Goal: Task Accomplishment & Management: Manage account settings

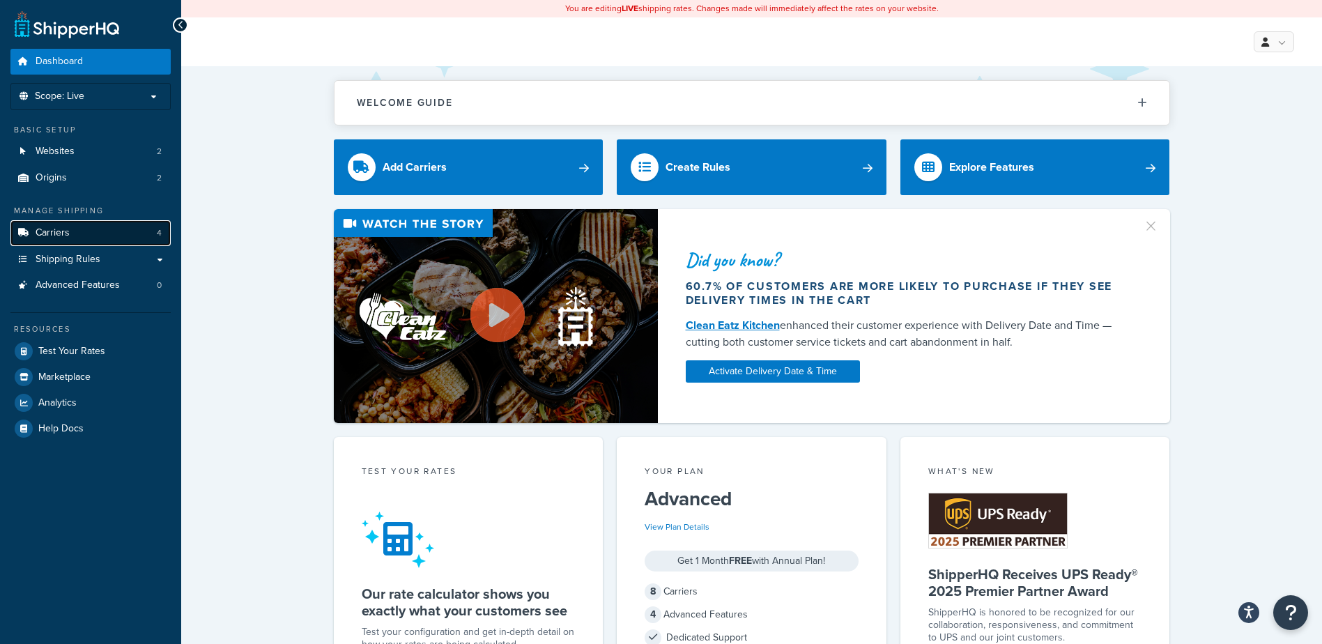
click at [64, 231] on span "Carriers" at bounding box center [53, 233] width 34 height 12
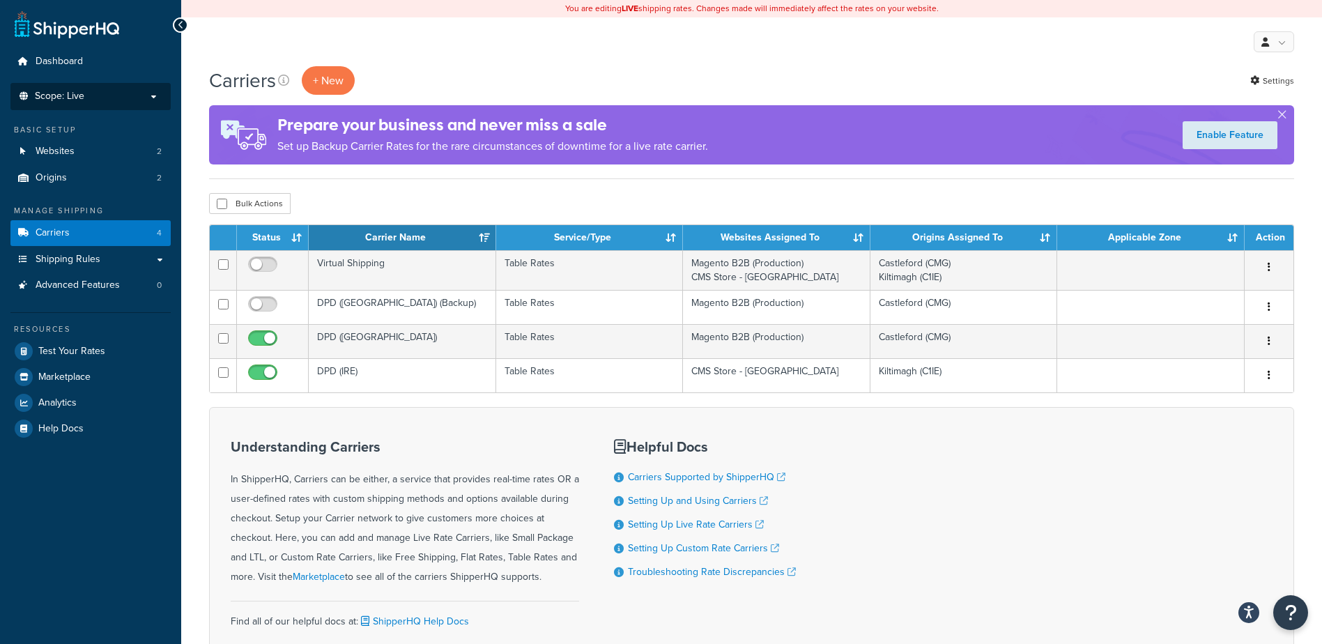
click at [148, 92] on p "Scope: Live" at bounding box center [91, 97] width 148 height 12
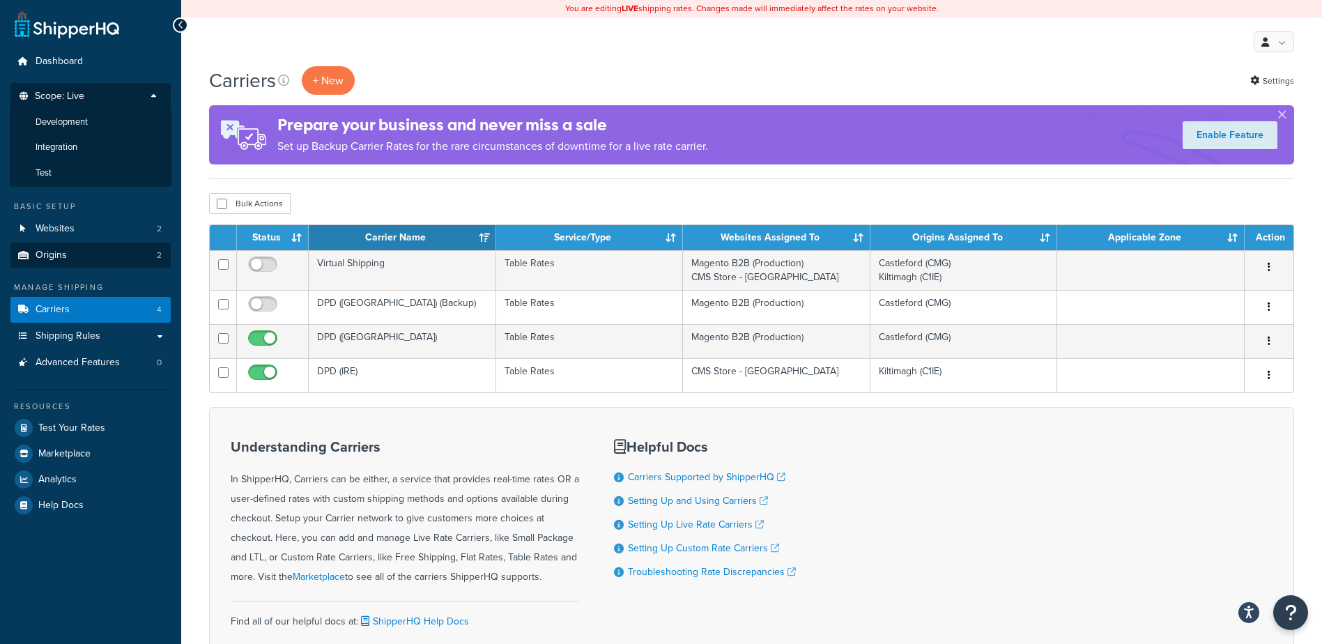
click at [104, 167] on li "Test" at bounding box center [91, 173] width 162 height 26
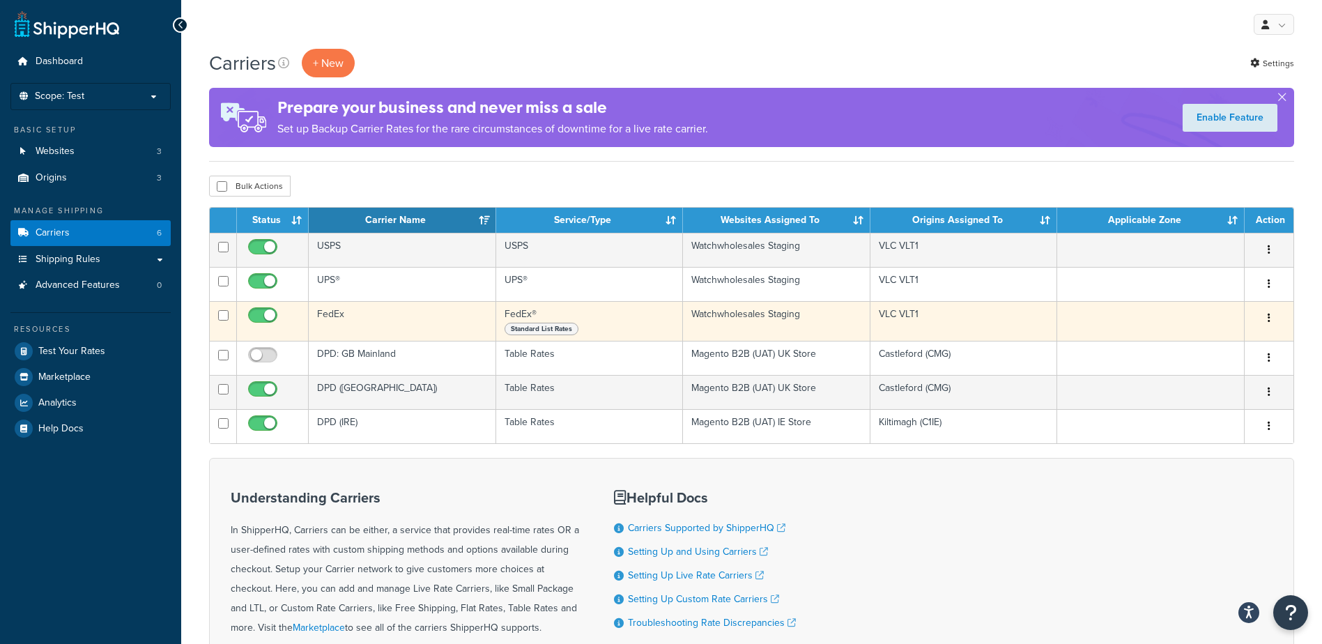
click at [374, 310] on td "FedEx" at bounding box center [402, 321] width 187 height 40
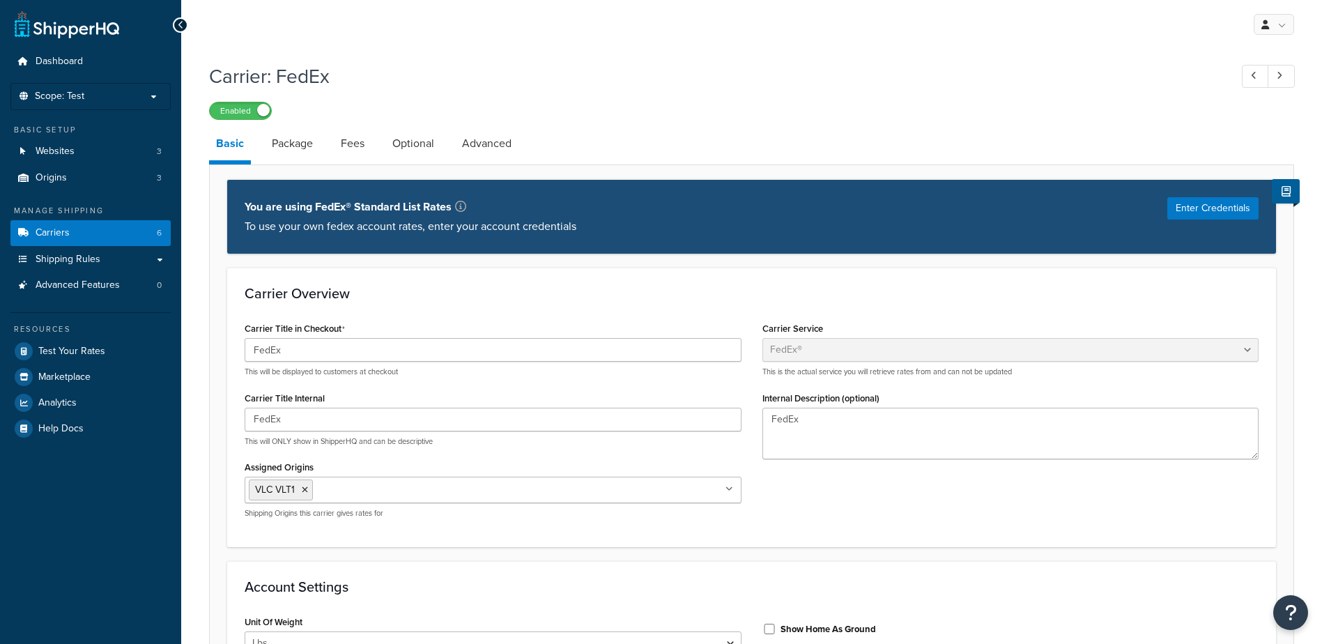
select select "fedEx"
select select "REGULAR_PICKUP"
select select "YOUR_PACKAGING"
click at [1219, 203] on button "Enter Credentials" at bounding box center [1212, 208] width 91 height 22
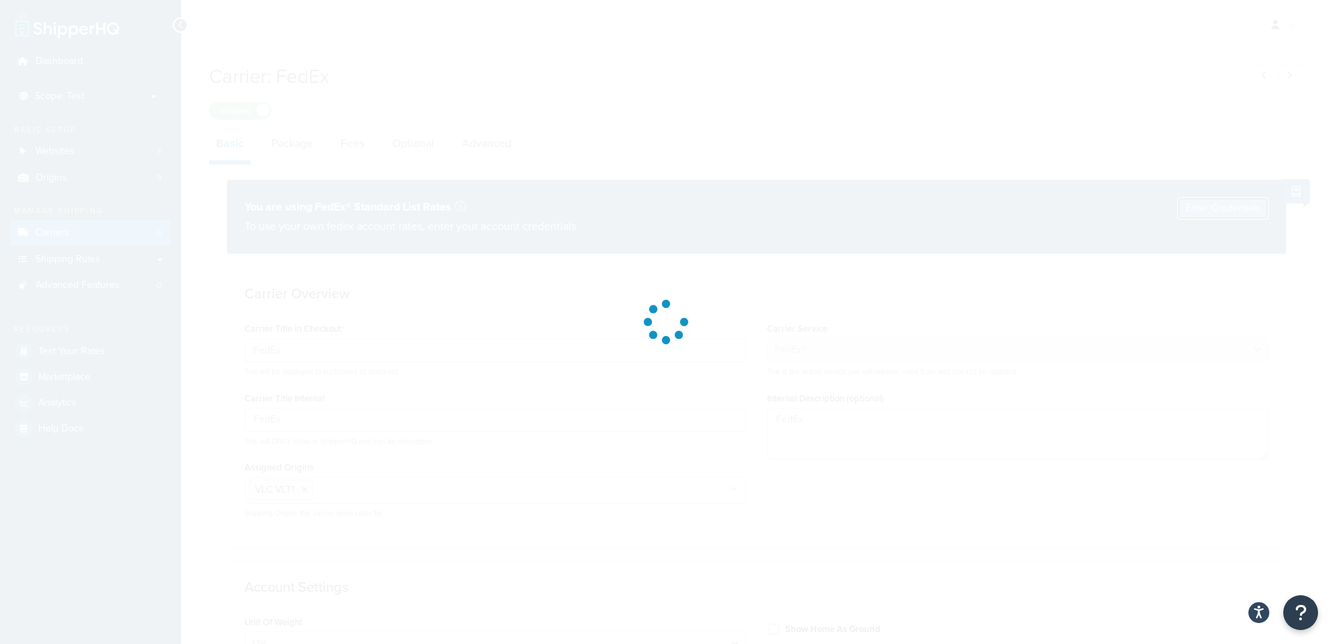
select select "US"
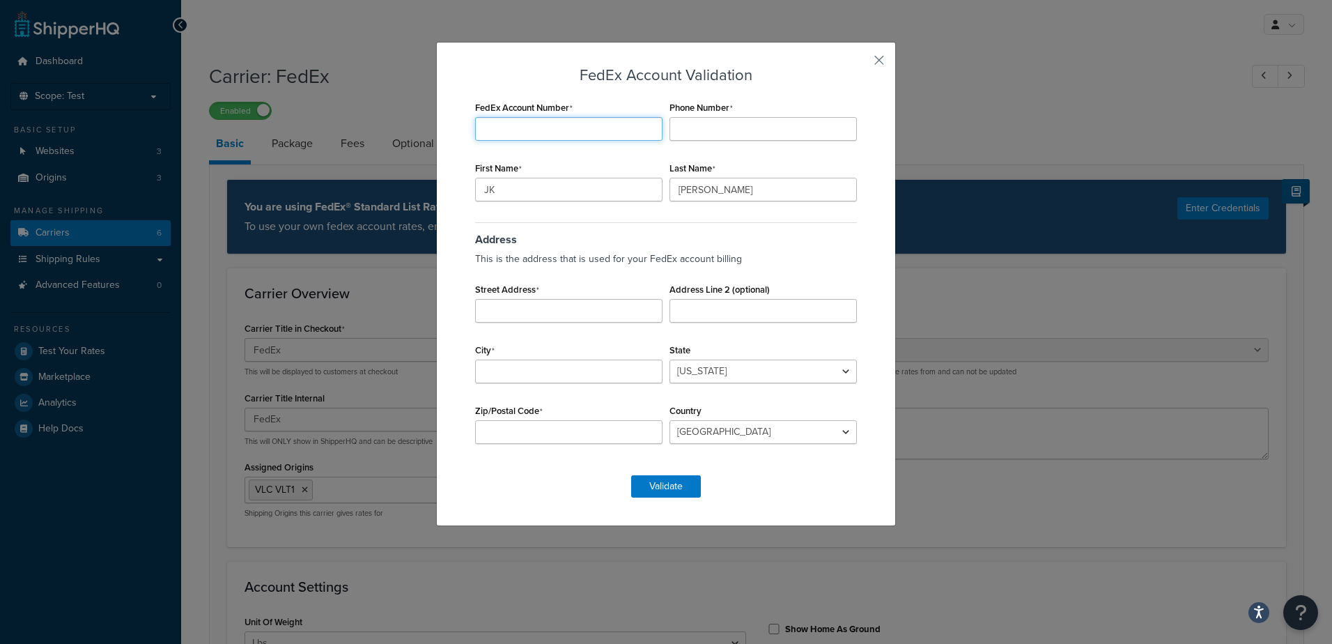
click at [534, 122] on input "FedEx Account Number" at bounding box center [568, 129] width 187 height 24
click at [495, 304] on input "Street Address" at bounding box center [568, 311] width 187 height 24
paste input "16255 Port Northwest Dr Ste #150"
type input "16255 Port Northwest Dr Ste #150"
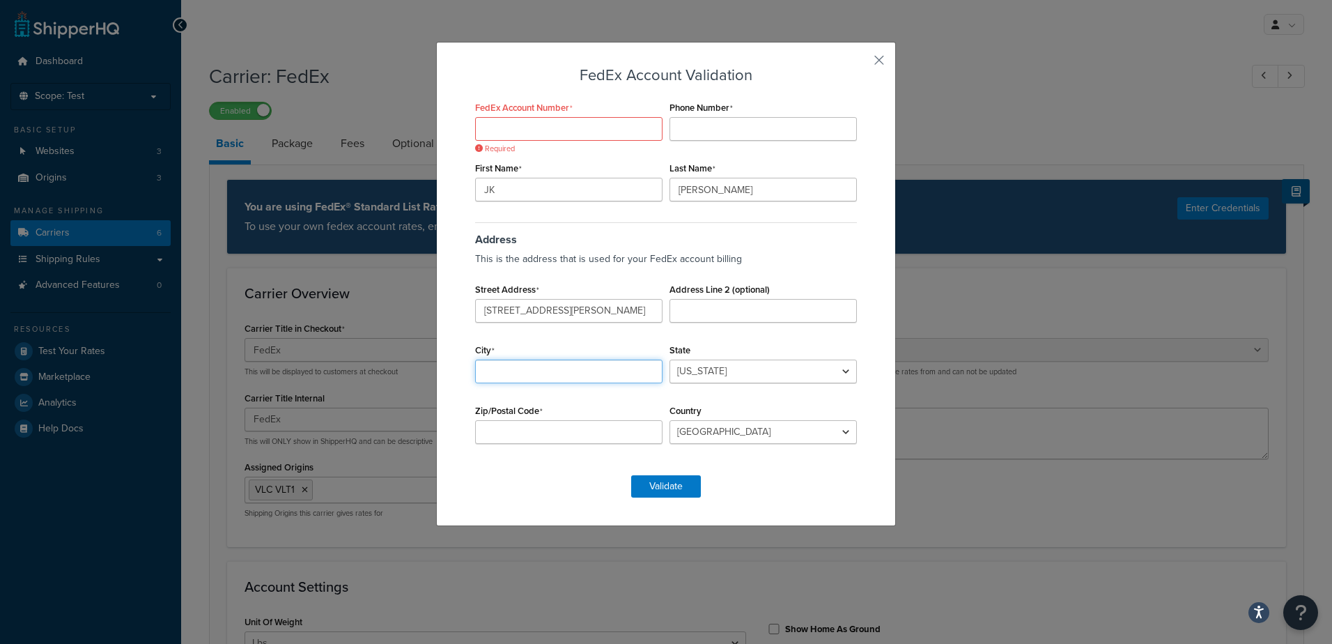
click at [547, 363] on input "City" at bounding box center [568, 371] width 187 height 24
type input "Houston"
click at [835, 371] on select "Alabama Alaska American Samoa Arizona Arkansas Armed Forces Americas Armed Forc…" at bounding box center [763, 371] width 187 height 24
select select "TX"
click at [670, 359] on select "Alabama Alaska American Samoa Arizona Arkansas Armed Forces Americas Armed Forc…" at bounding box center [763, 371] width 187 height 24
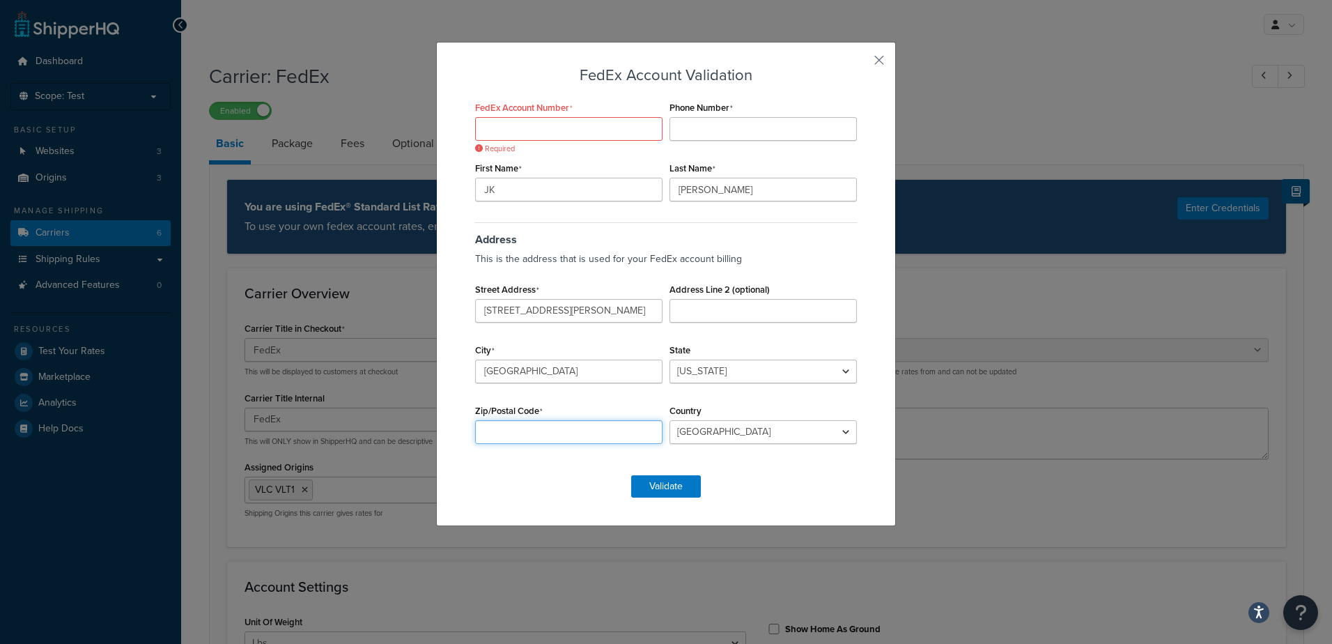
click at [511, 428] on input "Zip/Postal Code" at bounding box center [568, 432] width 187 height 24
type input "77041"
click at [679, 125] on input "Phone Number" at bounding box center [763, 129] width 187 height 24
paste input "7138567252"
drag, startPoint x: 677, startPoint y: 130, endPoint x: 699, endPoint y: 194, distance: 67.0
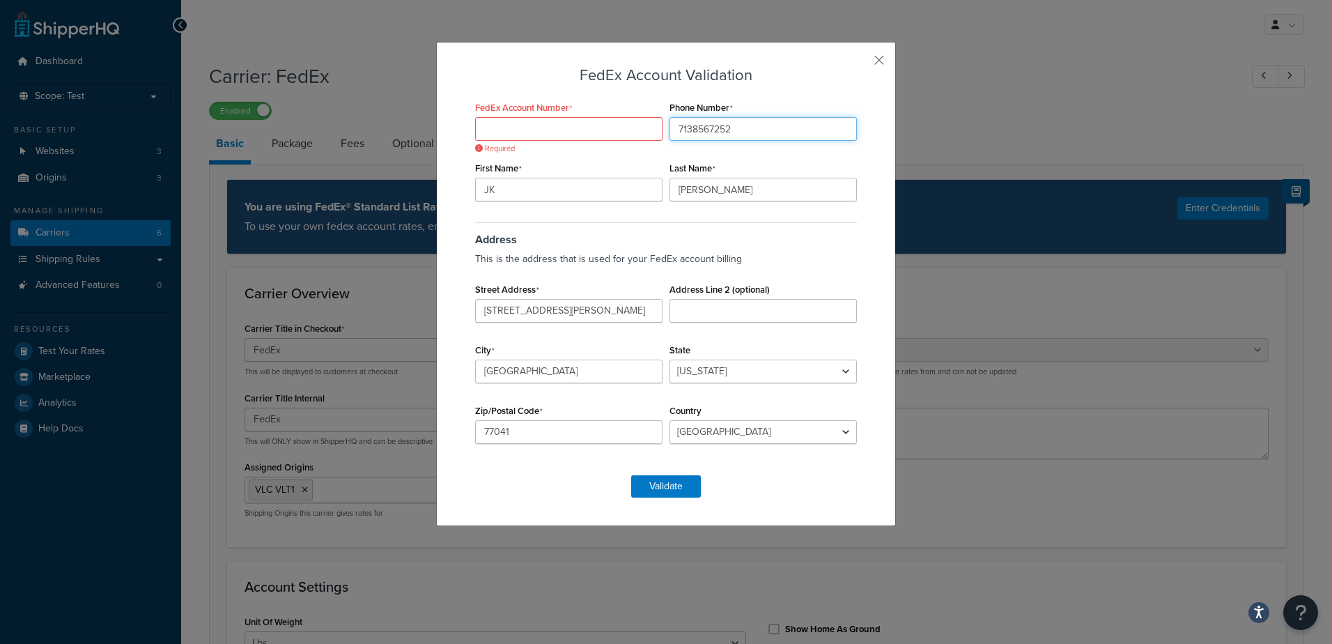
click at [677, 131] on input "7138567252" at bounding box center [763, 129] width 187 height 24
type input "7138567252"
drag, startPoint x: 532, startPoint y: 192, endPoint x: 410, endPoint y: 171, distance: 123.8
click at [410, 171] on div "FedEx Account Validation FedEx Account Number Required Phone Number 7138567252 …" at bounding box center [666, 322] width 1332 height 644
type input "[PERSON_NAME]"
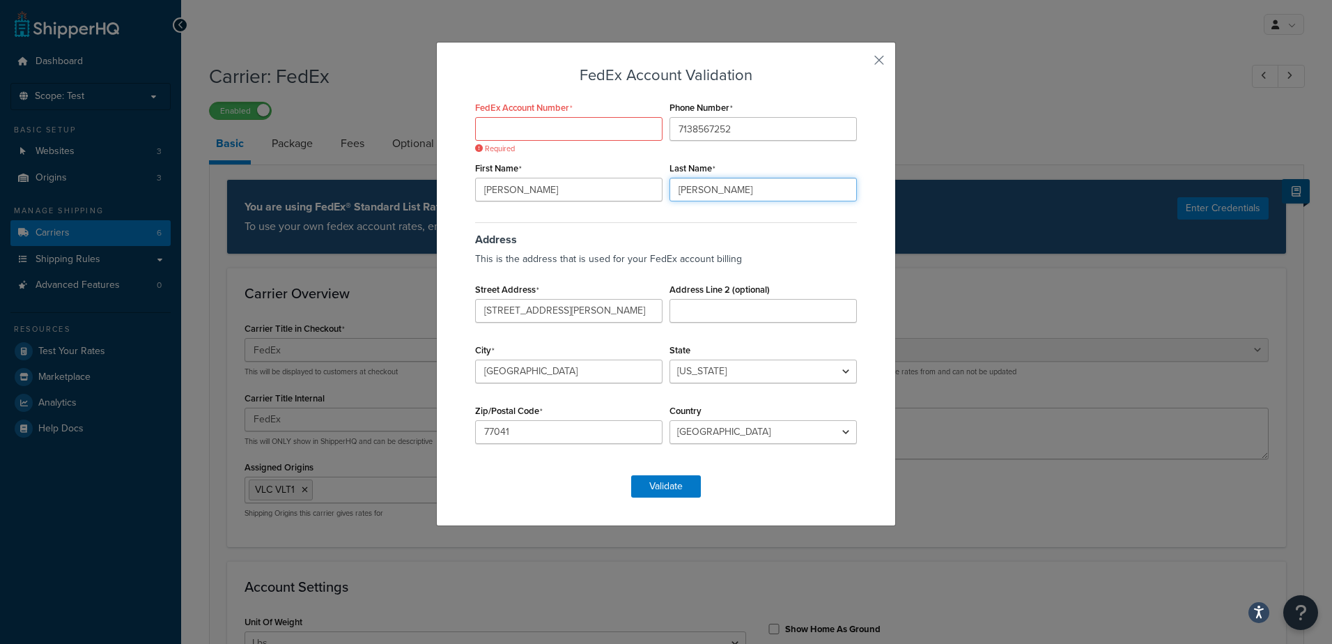
drag, startPoint x: 759, startPoint y: 195, endPoint x: 610, endPoint y: 175, distance: 151.1
click at [610, 175] on div "FedEx Account Number Required Phone Number 7138567252 First Name Kristie Last N…" at bounding box center [666, 280] width 389 height 364
type input "Steiger"
click at [523, 121] on input "FedEx Account Number" at bounding box center [568, 129] width 187 height 24
click at [592, 193] on input "Kristie" at bounding box center [568, 190] width 187 height 24
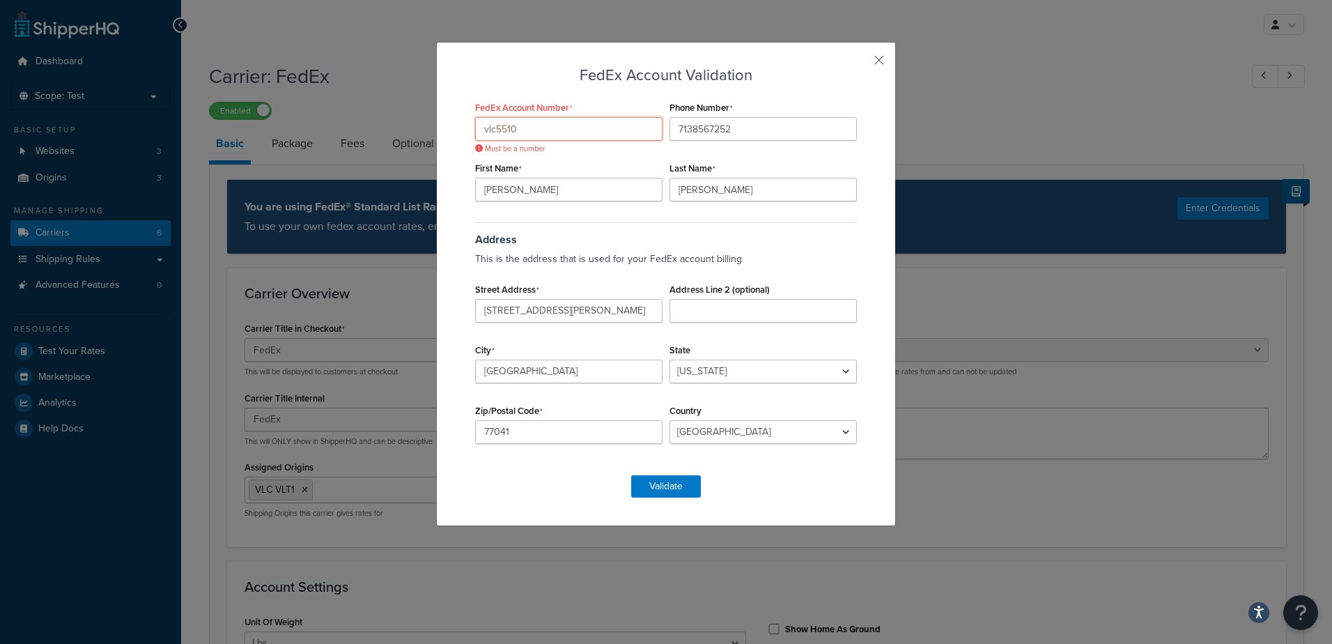
click at [552, 126] on input "vlc5510" at bounding box center [568, 129] width 187 height 24
click at [490, 132] on input "vlc5510" at bounding box center [568, 129] width 187 height 24
type input "5510"
click at [657, 485] on button "Validate" at bounding box center [666, 486] width 70 height 22
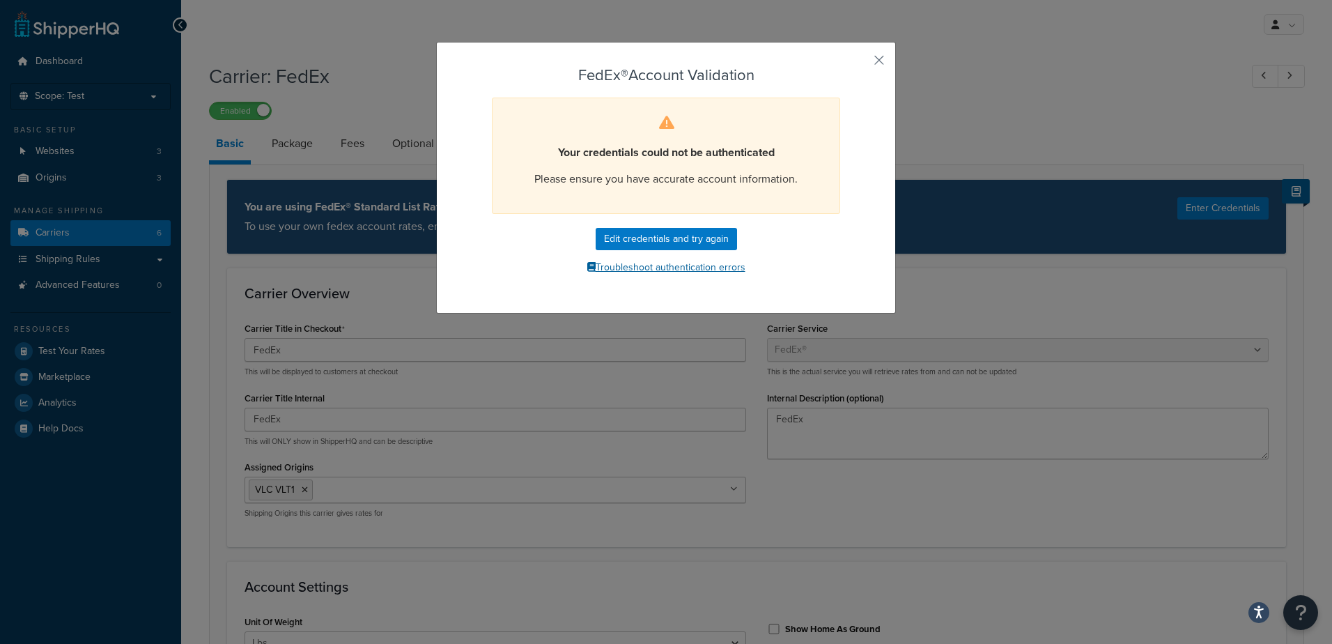
click at [679, 260] on button "Troubleshoot authentication errors" at bounding box center [666, 267] width 389 height 21
click at [860, 63] on button "button" at bounding box center [858, 64] width 3 height 3
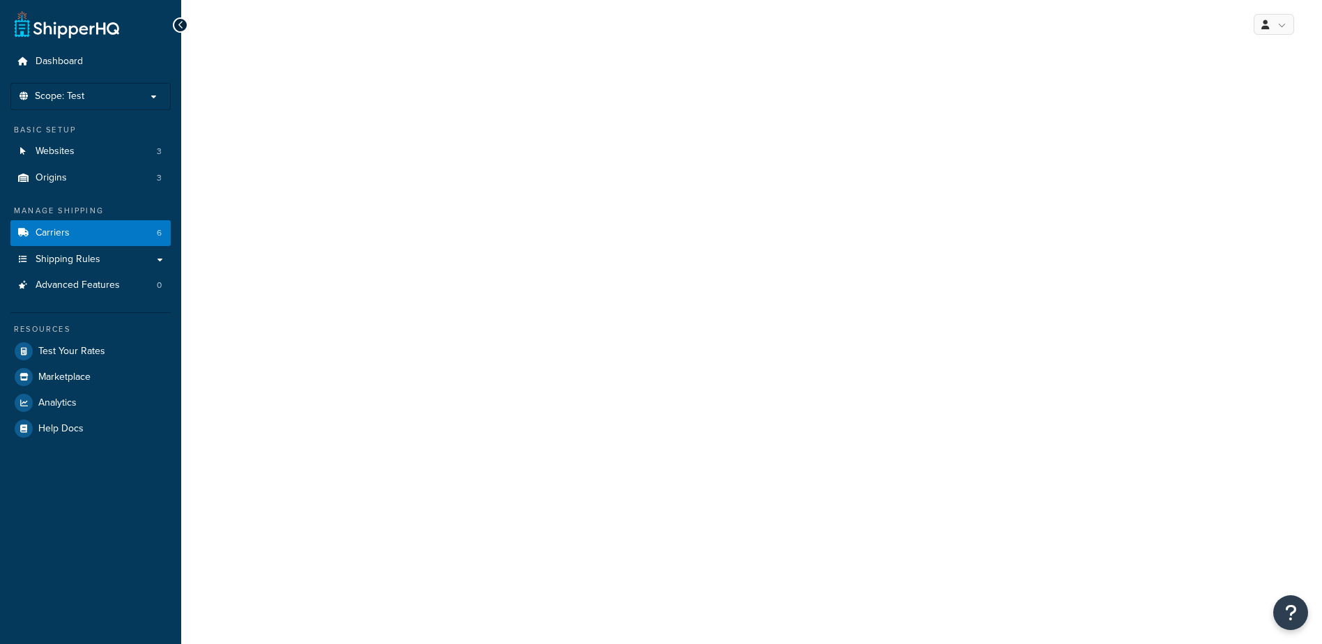
select select "fedEx"
select select "REGULAR_PICKUP"
select select "YOUR_PACKAGING"
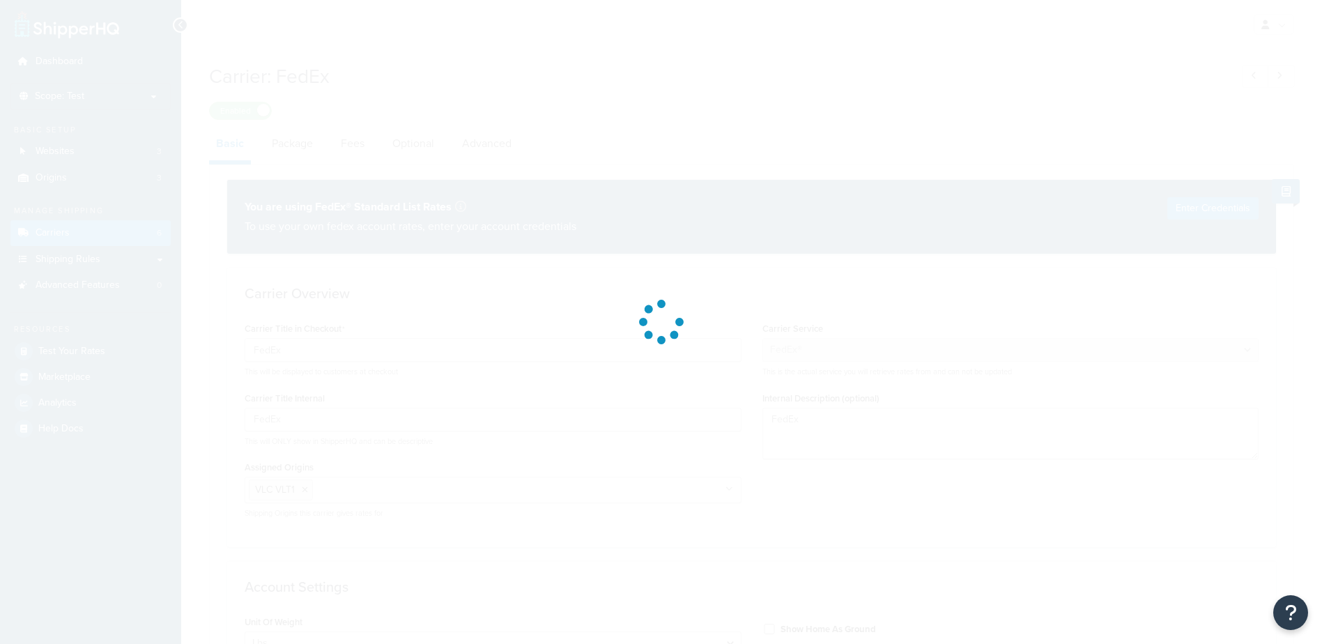
select select "US"
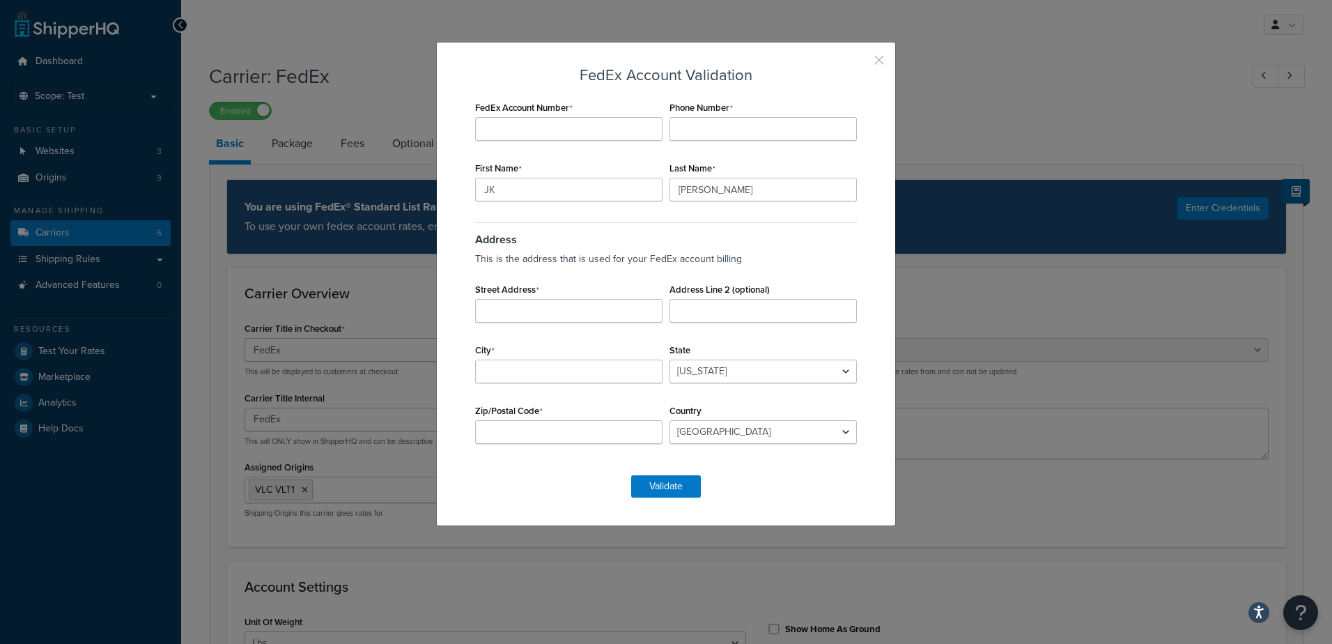
drag, startPoint x: 874, startPoint y: 61, endPoint x: 872, endPoint y: 146, distance: 85.7
click at [860, 63] on button "button" at bounding box center [858, 64] width 3 height 3
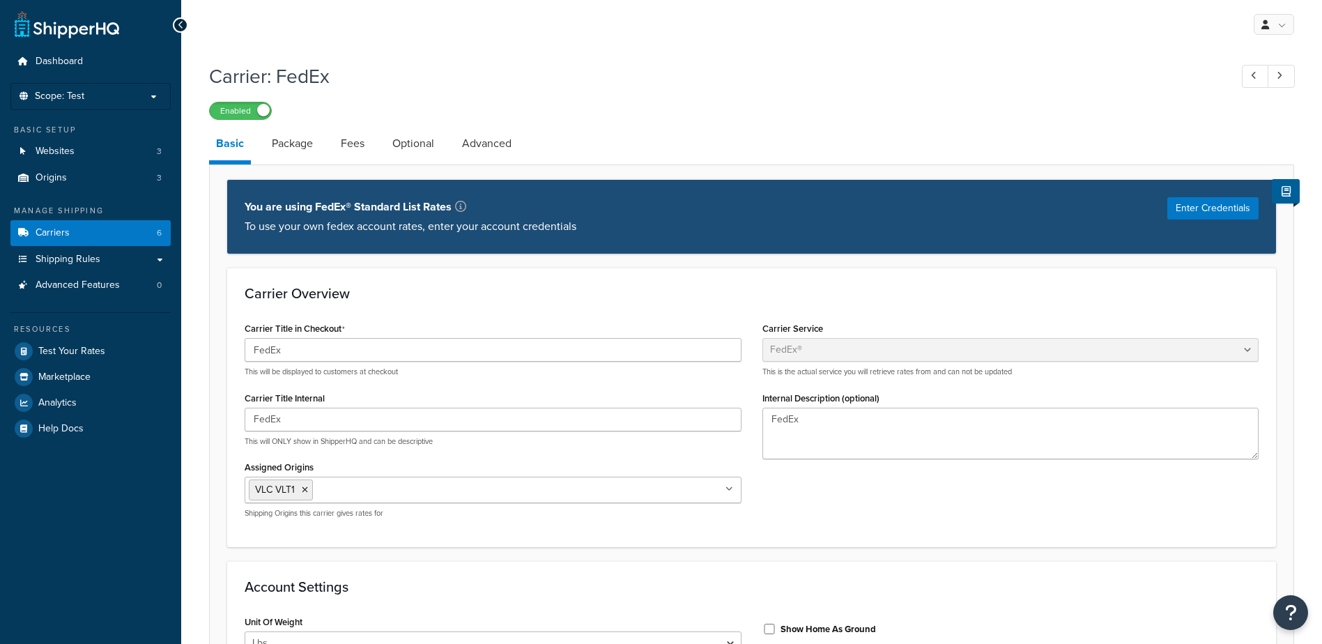
select select "fedEx"
select select "REGULAR_PICKUP"
select select "YOUR_PACKAGING"
drag, startPoint x: 1200, startPoint y: 208, endPoint x: 1193, endPoint y: 212, distance: 7.2
click at [1200, 208] on button "Enter Credentials" at bounding box center [1212, 208] width 91 height 22
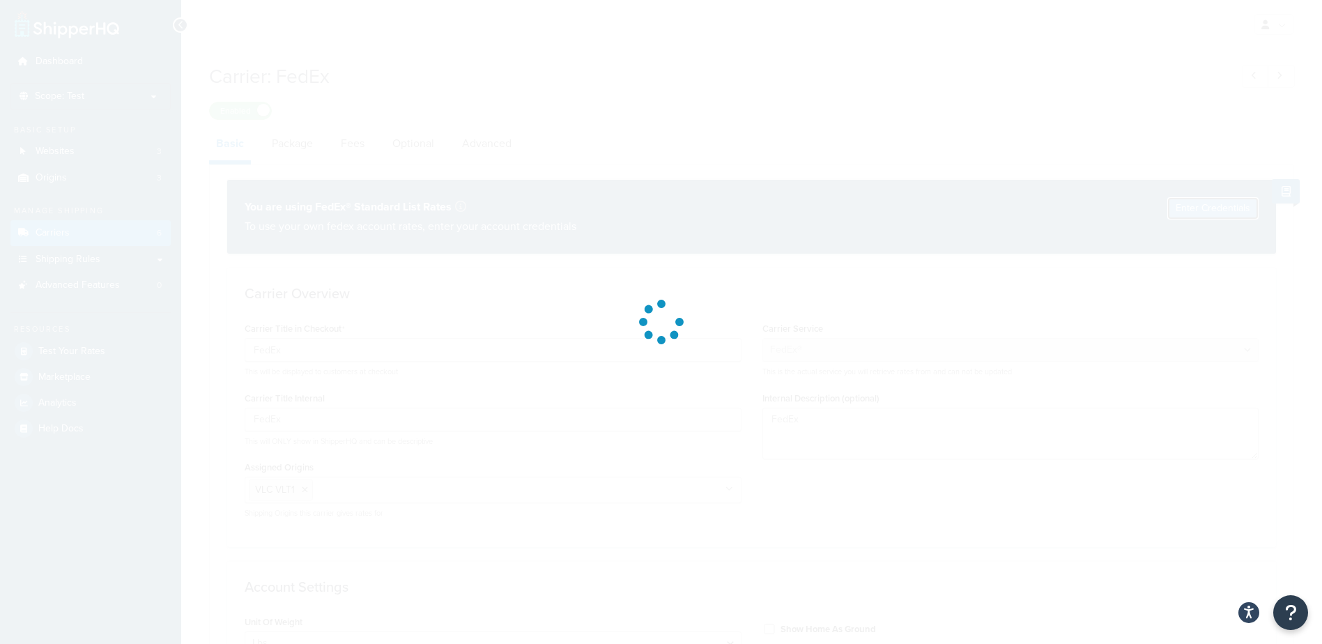
select select "US"
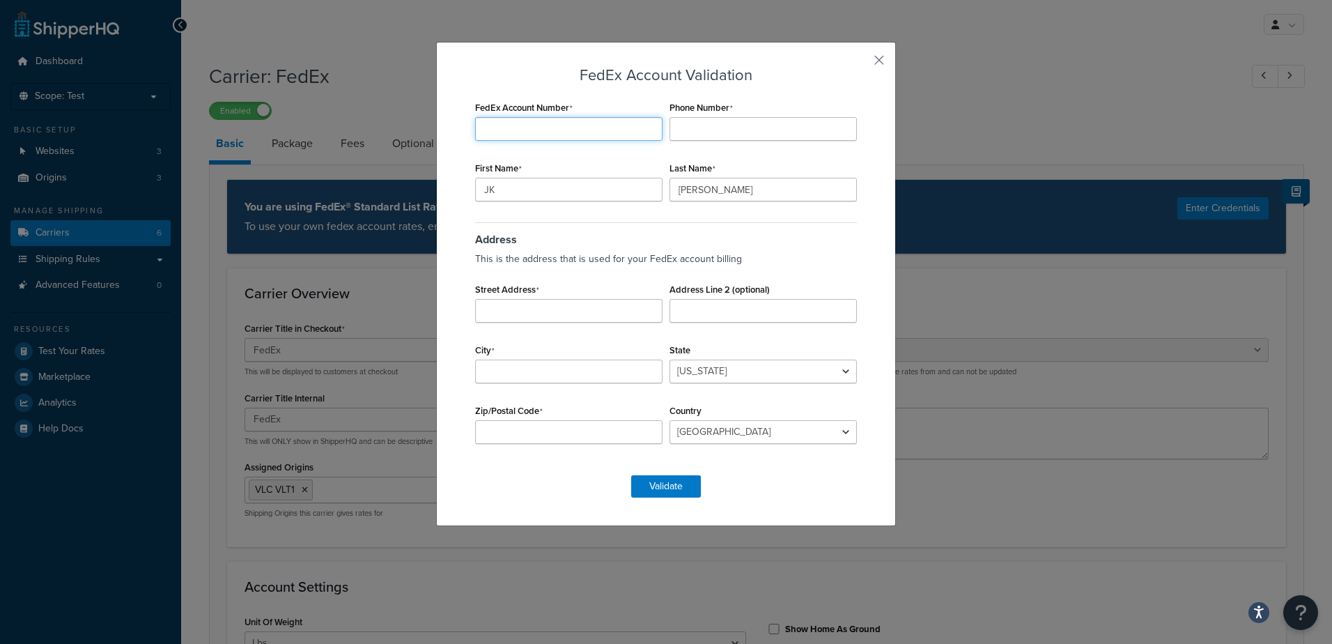
click at [520, 121] on input "FedEx Account Number" at bounding box center [568, 129] width 187 height 24
type input "108235500"
click at [712, 132] on input "Phone Number" at bounding box center [763, 129] width 187 height 24
click at [704, 125] on input "Phone Number" at bounding box center [763, 129] width 187 height 24
paste input "7138567252"
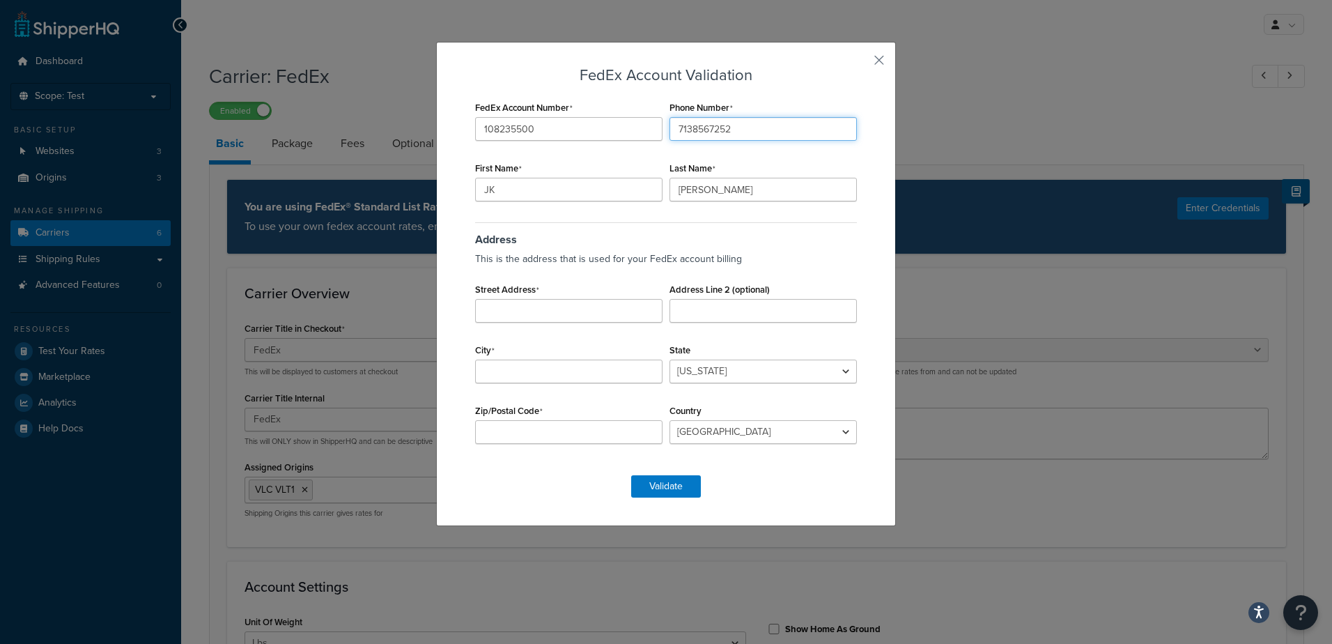
type input "7138567252"
click at [540, 184] on input "JK" at bounding box center [568, 190] width 187 height 24
click at [536, 311] on input "Street Address" at bounding box center [568, 311] width 187 height 24
click at [559, 314] on input "Street Address" at bounding box center [568, 311] width 187 height 24
paste input "16255 Port Northwest Dr Ste #150"
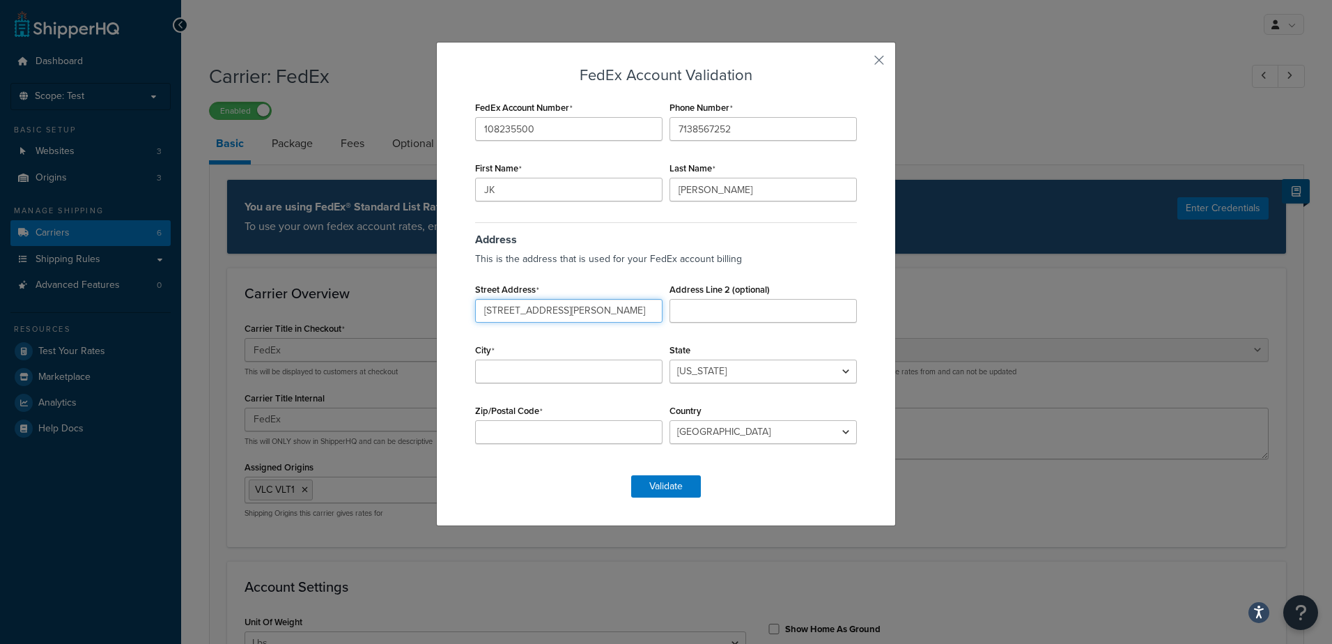
type input "16255 Port Northwest Dr Ste #150"
click at [502, 373] on input "City" at bounding box center [568, 371] width 187 height 24
click at [488, 368] on input "Huston" at bounding box center [568, 371] width 187 height 24
type input "Houston"
click at [840, 368] on select "Alabama Alaska American Samoa Arizona Arkansas Armed Forces Americas Armed Forc…" at bounding box center [763, 371] width 187 height 24
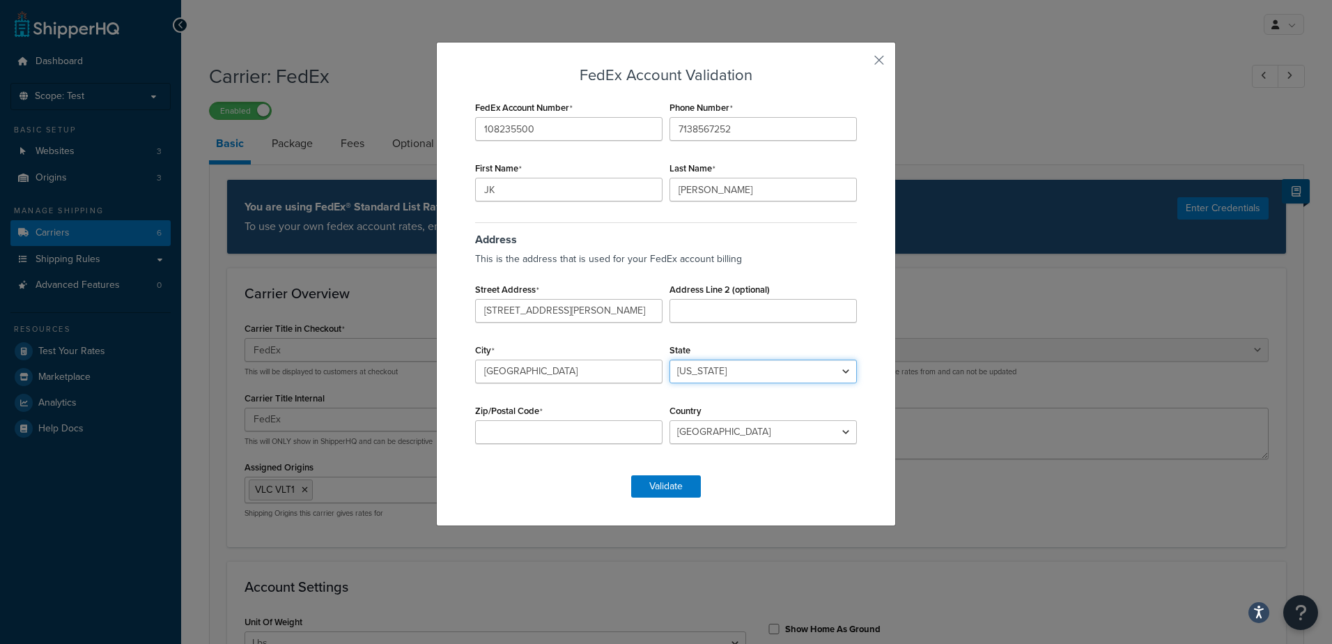
select select "TX"
click at [670, 359] on select "Alabama Alaska American Samoa Arizona Arkansas Armed Forces Americas Armed Forc…" at bounding box center [763, 371] width 187 height 24
click at [547, 427] on input "Zip/Postal Code" at bounding box center [568, 432] width 187 height 24
type input "77041"
drag, startPoint x: 531, startPoint y: 187, endPoint x: 429, endPoint y: 187, distance: 101.7
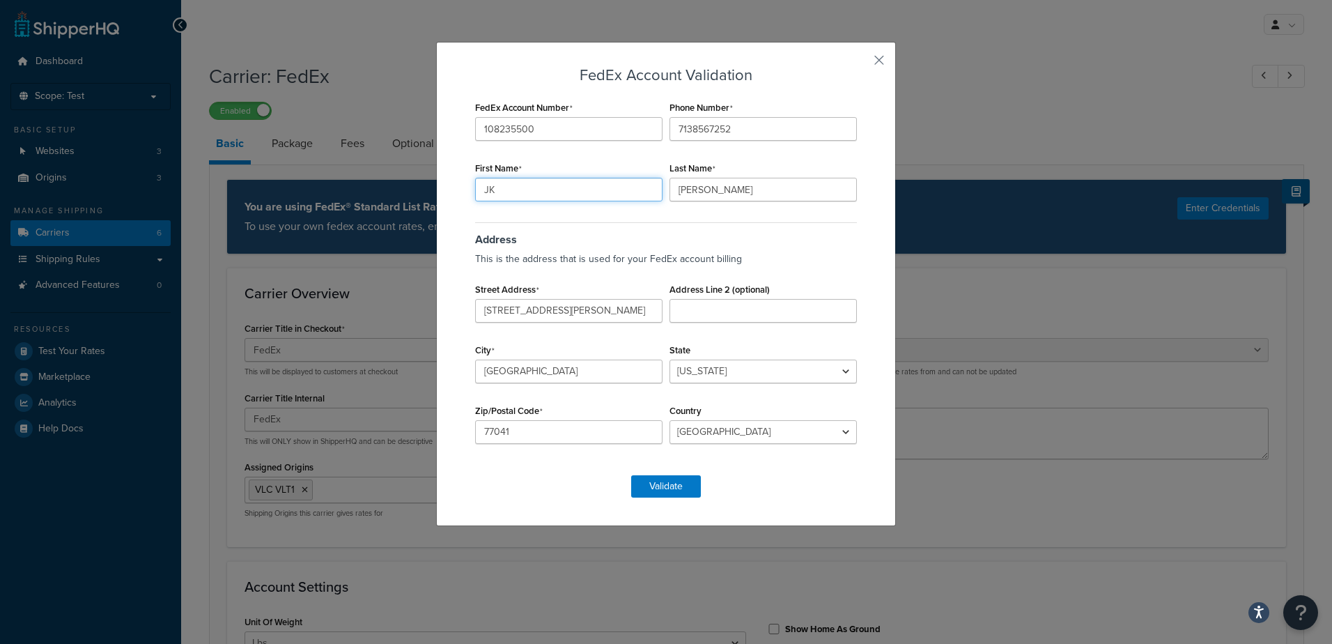
click at [429, 187] on div "FedEx Account Validation FedEx Account Number 108235500 Phone Number 7138567252…" at bounding box center [666, 322] width 1332 height 644
type input "Kristie"
drag, startPoint x: 730, startPoint y: 191, endPoint x: 637, endPoint y: 176, distance: 93.8
click at [637, 176] on div "FedEx Account Number 108235500 Phone Number 7138567252 First Name Kristie Last …" at bounding box center [666, 280] width 389 height 364
type input "Steiger"
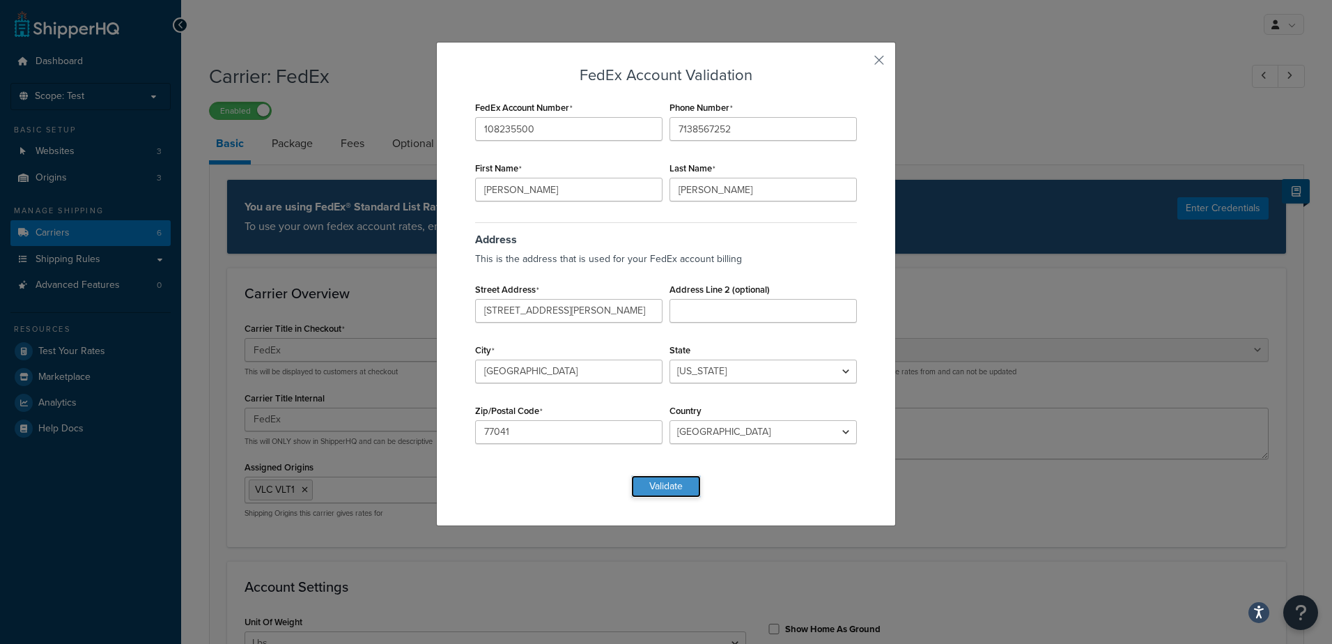
click at [667, 475] on button "Validate" at bounding box center [666, 486] width 70 height 22
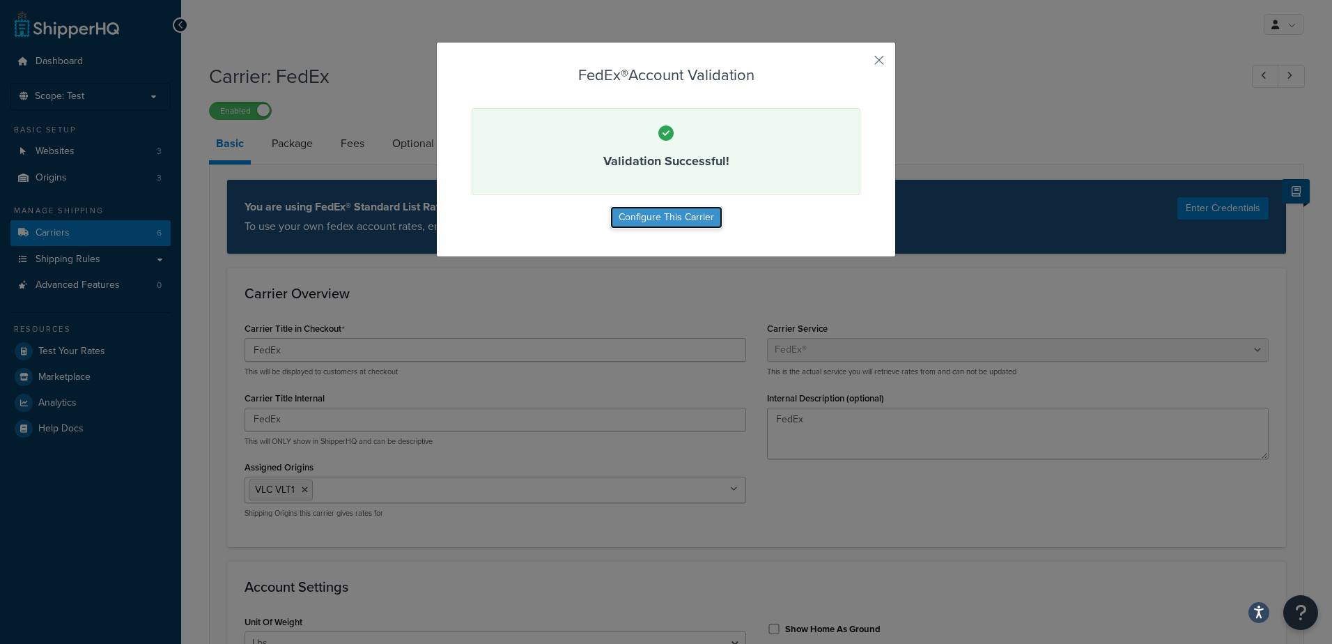
click at [658, 212] on button "Configure This Carrier" at bounding box center [666, 217] width 112 height 22
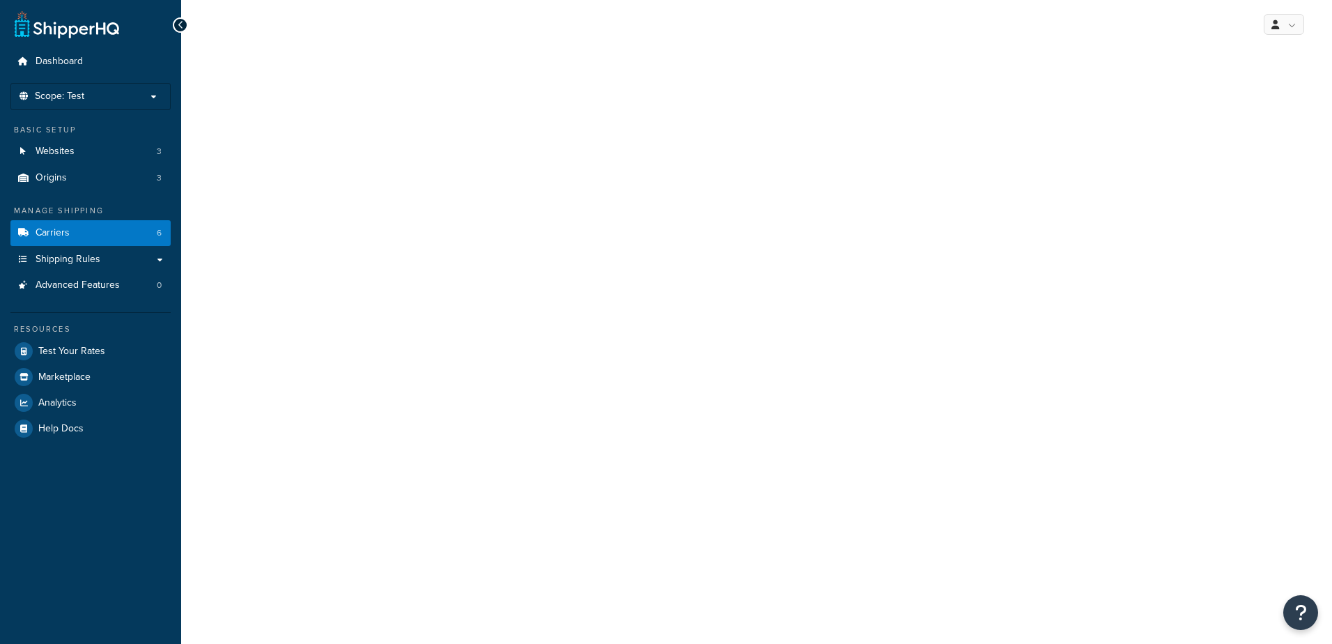
select select "fedEx"
select select "REGULAR_PICKUP"
select select "YOUR_PACKAGING"
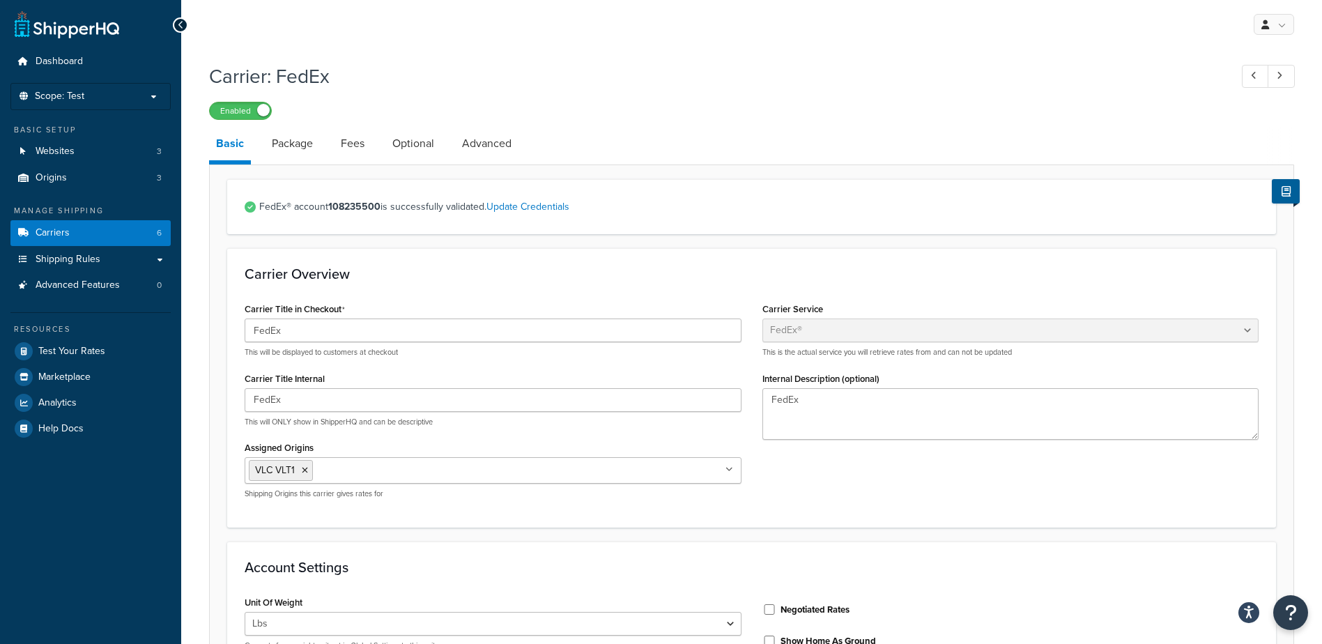
click at [182, 24] on icon at bounding box center [181, 25] width 6 height 10
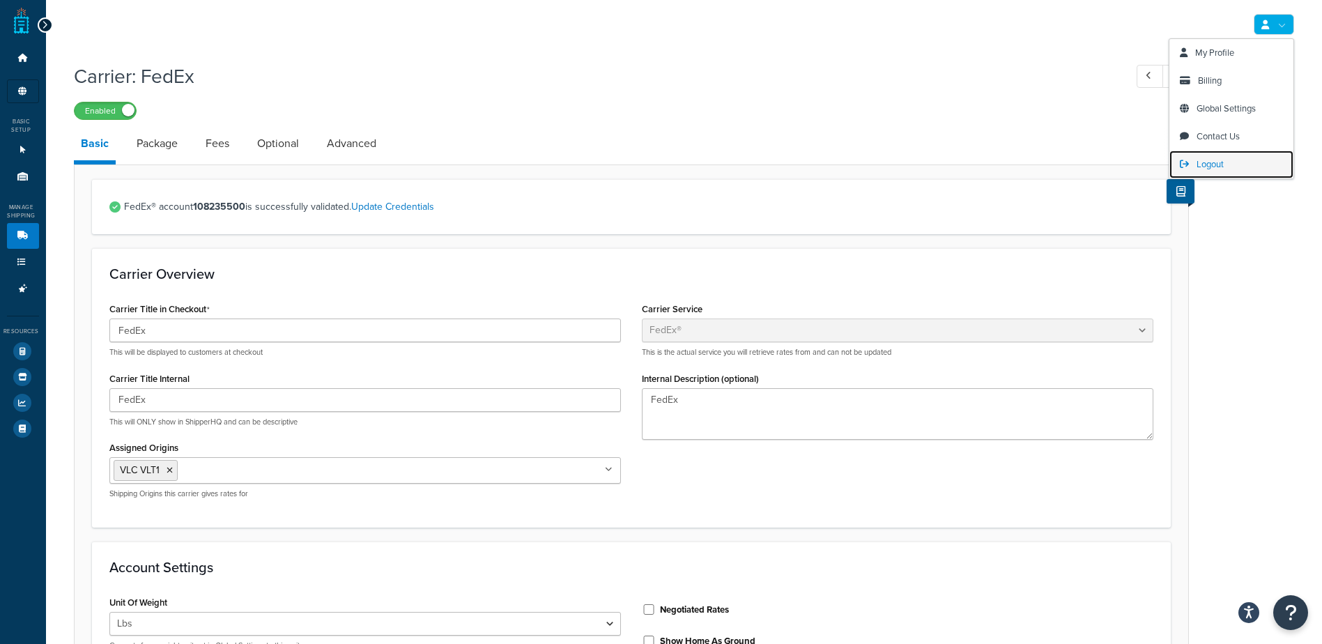
click at [1203, 167] on span "Logout" at bounding box center [1209, 163] width 27 height 13
